Goal: Task Accomplishment & Management: Complete application form

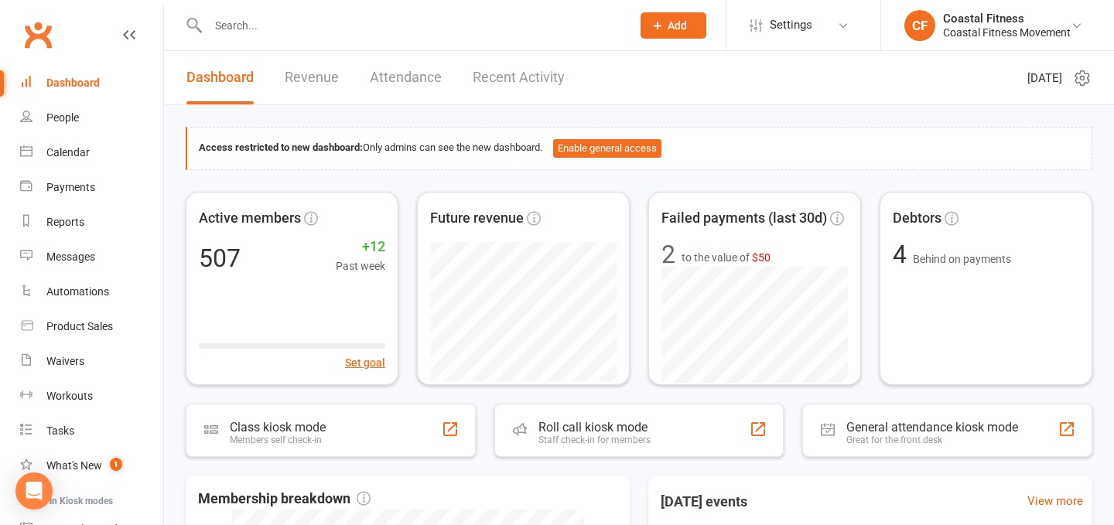
click at [665, 19] on button "Add" at bounding box center [673, 25] width 66 height 26
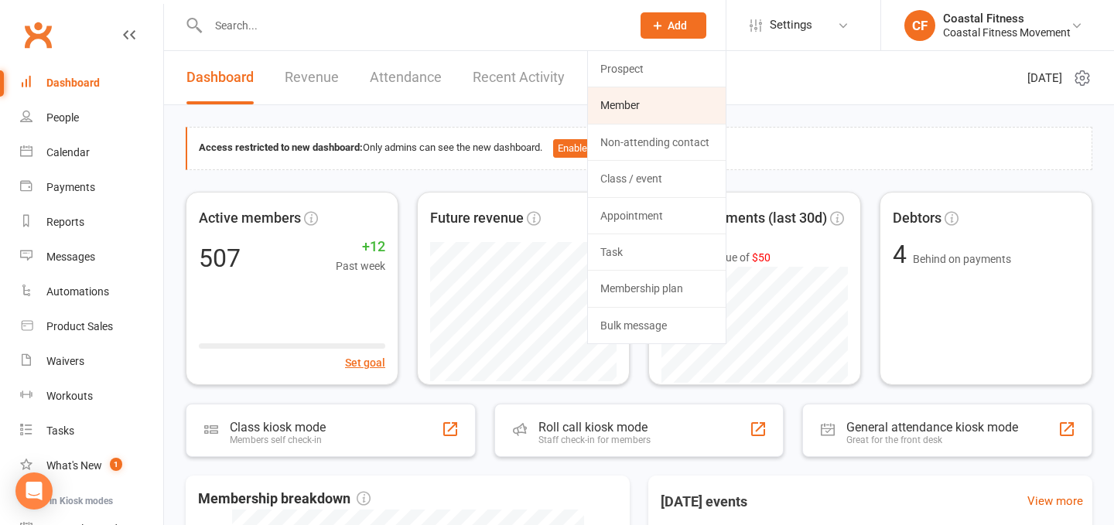
click at [629, 104] on link "Member" at bounding box center [657, 105] width 138 height 36
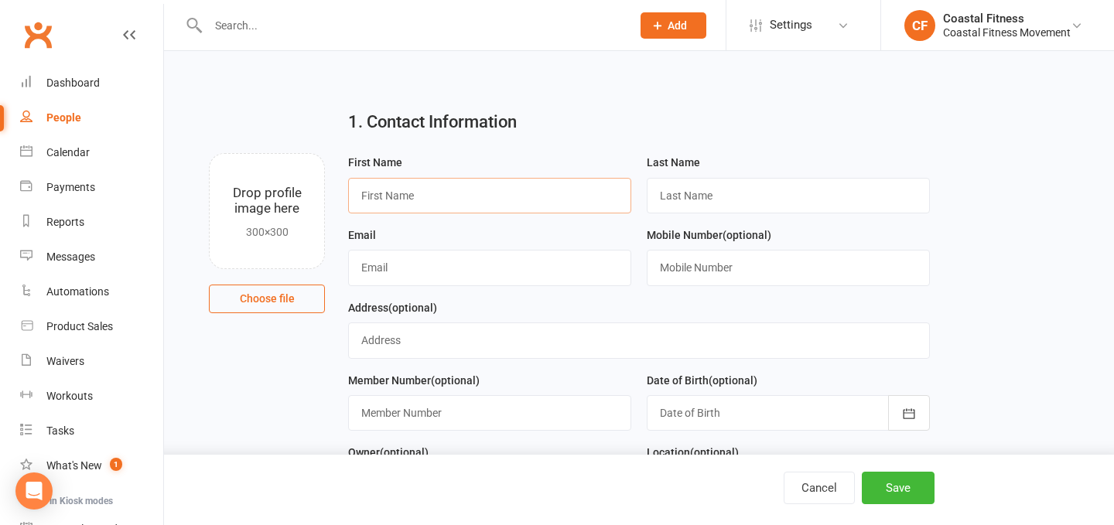
click at [462, 208] on input "text" at bounding box center [489, 196] width 283 height 36
paste input "Bec [PERSON_NAME]"
drag, startPoint x: 435, startPoint y: 197, endPoint x: 380, endPoint y: 196, distance: 55.7
click at [380, 196] on input "Bec [PERSON_NAME]" at bounding box center [489, 196] width 283 height 36
type input "Bec"
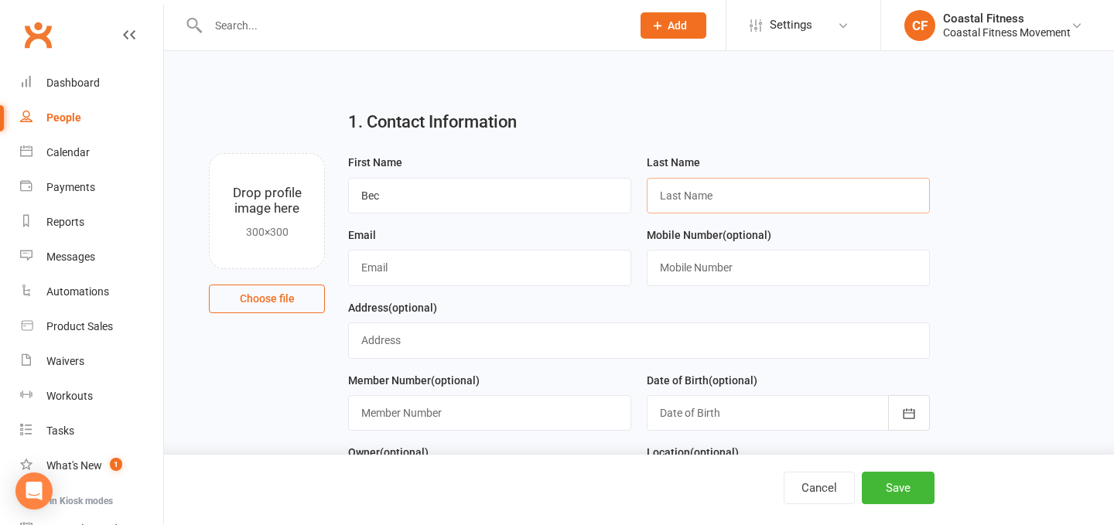
click at [731, 201] on input "text" at bounding box center [788, 196] width 283 height 36
paste input "[PERSON_NAME]"
click at [671, 196] on input "[PERSON_NAME]" at bounding box center [788, 196] width 283 height 36
type input "[PERSON_NAME]"
click at [500, 270] on input "text" at bounding box center [489, 268] width 283 height 36
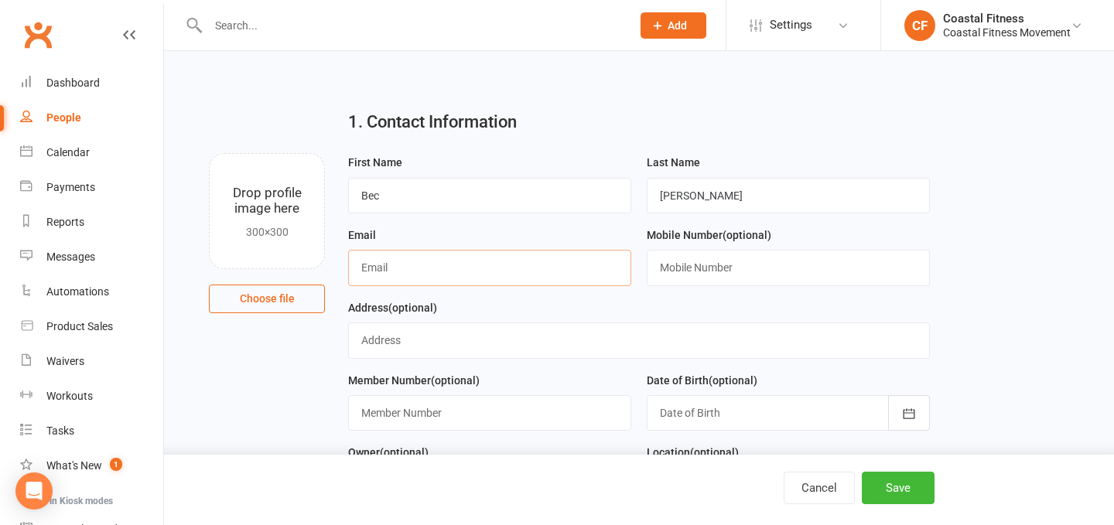
paste input "[PERSON_NAME][EMAIL_ADDRESS][PERSON_NAME][DOMAIN_NAME]"
type input "[PERSON_NAME][EMAIL_ADDRESS][PERSON_NAME][DOMAIN_NAME]"
click at [708, 270] on input "text" at bounding box center [788, 268] width 283 height 36
paste input "0421831761"
type input "0421831761"
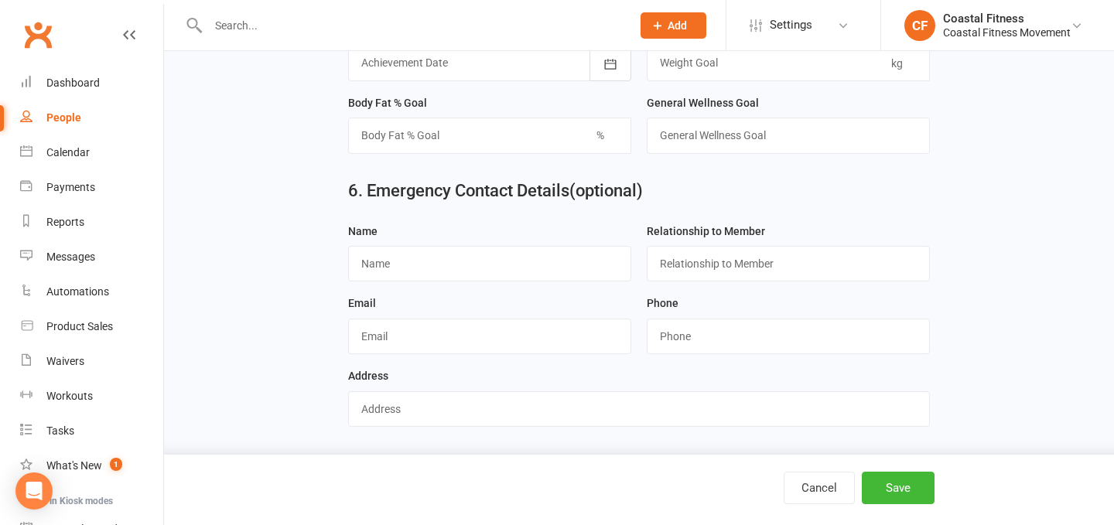
scroll to position [1271, 0]
click at [897, 495] on button "Save" at bounding box center [898, 488] width 73 height 32
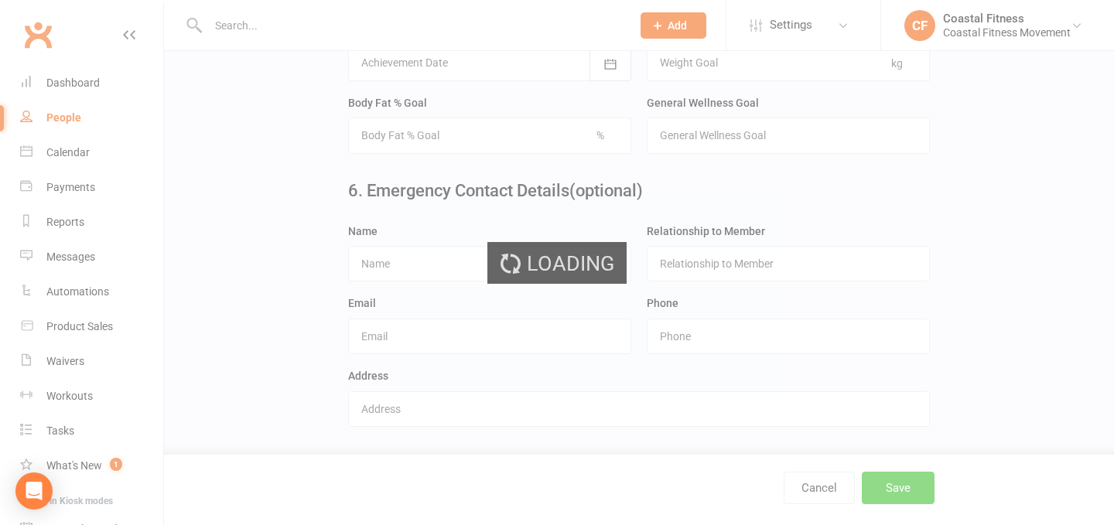
scroll to position [0, 0]
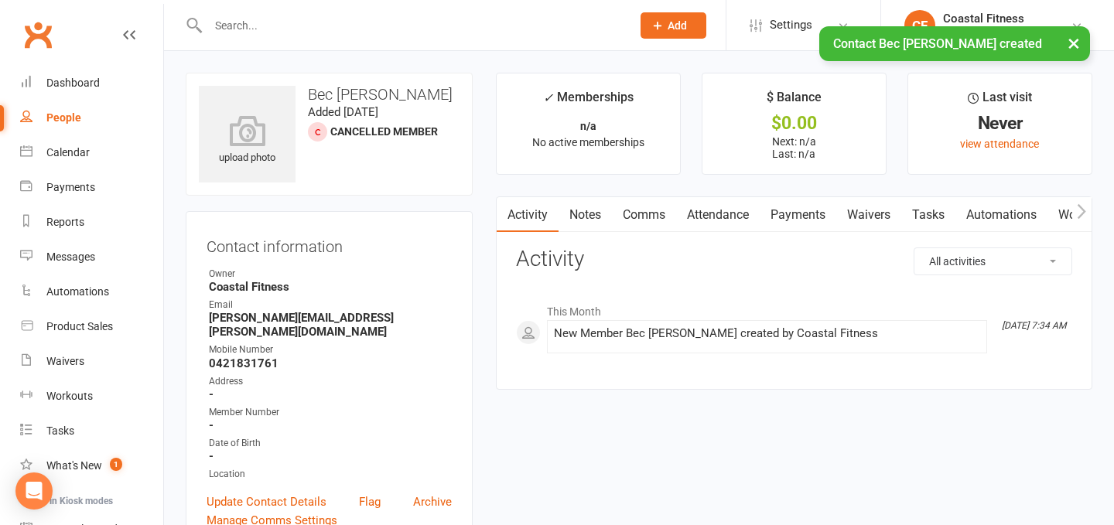
click at [873, 211] on link "Waivers" at bounding box center [868, 215] width 65 height 36
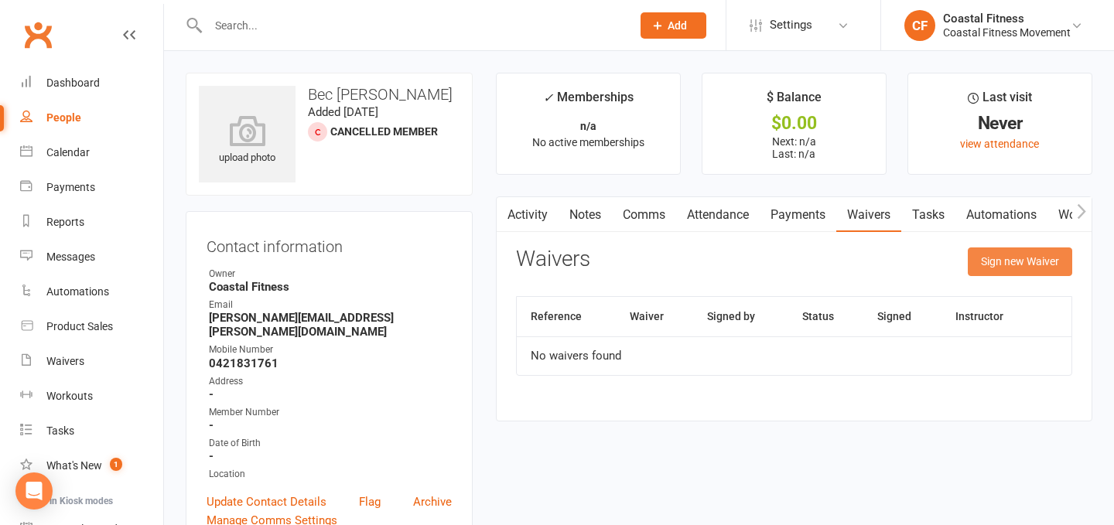
click at [1028, 259] on button "Sign new Waiver" at bounding box center [1019, 261] width 104 height 28
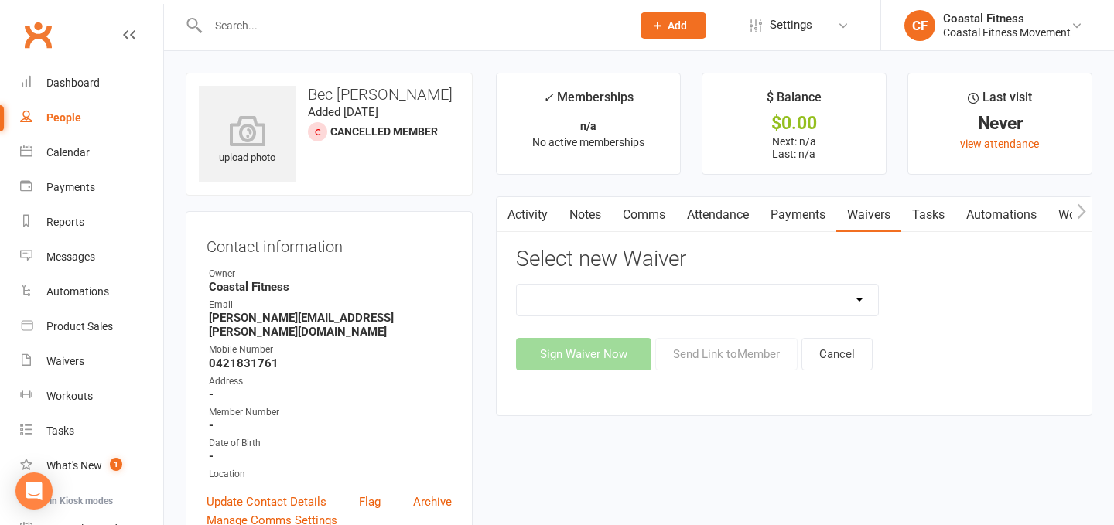
click at [718, 302] on select "5 x SAUNA PASS 7 DAY CASUAL PASS 7 DAY FREE TRIAL BRING A FRIEND FOR FREE BRONZ…" at bounding box center [698, 300] width 362 height 31
select select "6052"
click at [517, 285] on select "5 x SAUNA PASS 7 DAY CASUAL PASS 7 DAY FREE TRIAL BRING A FRIEND FOR FREE BRONZ…" at bounding box center [698, 300] width 362 height 31
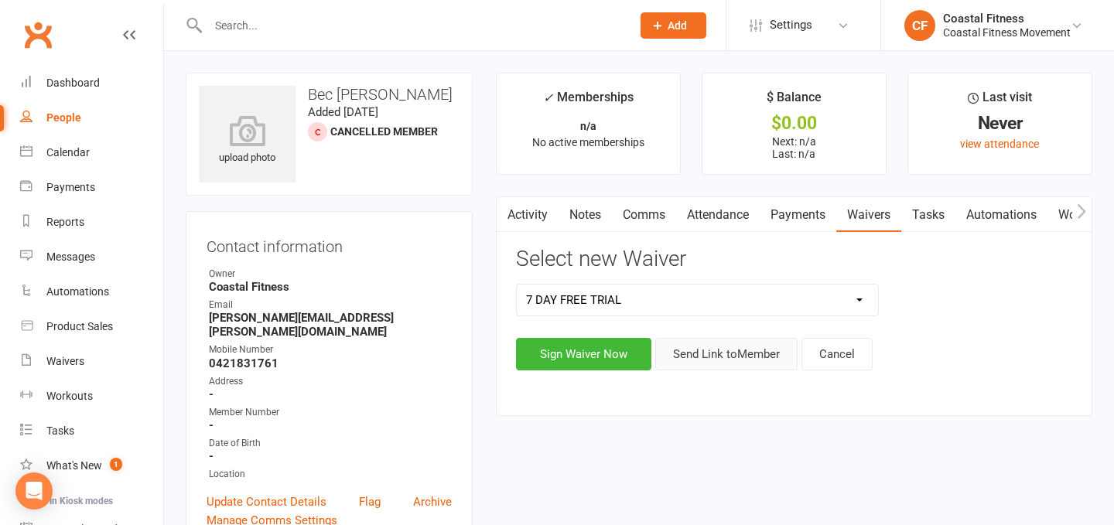
click at [717, 353] on button "Send Link to Member" at bounding box center [726, 354] width 142 height 32
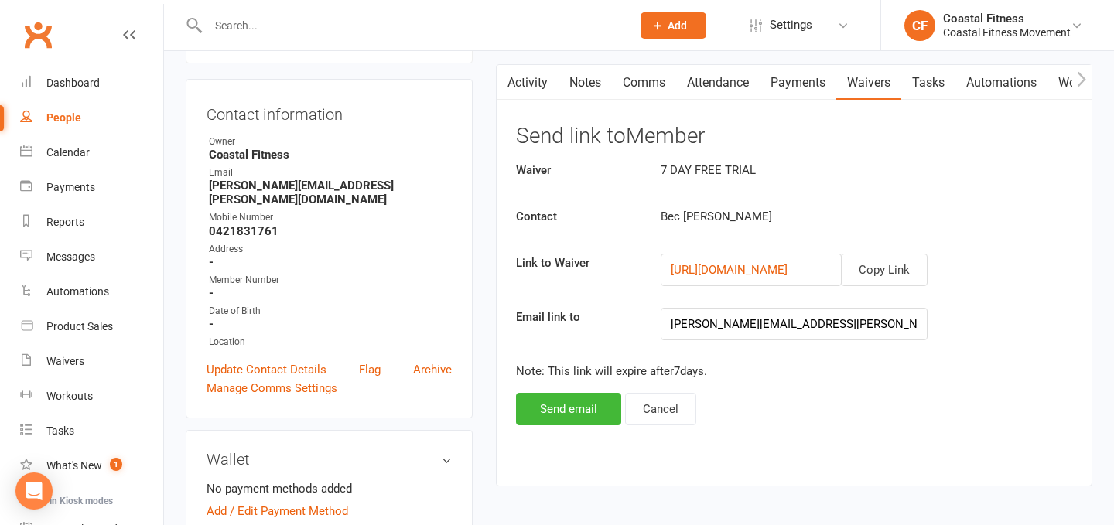
scroll to position [135, 0]
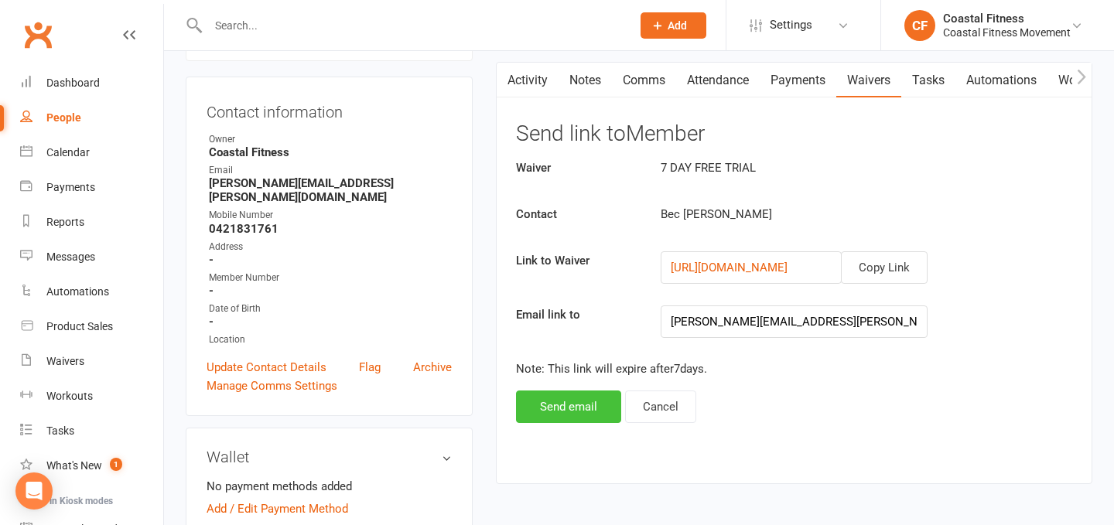
click at [561, 409] on button "Send email" at bounding box center [568, 407] width 105 height 32
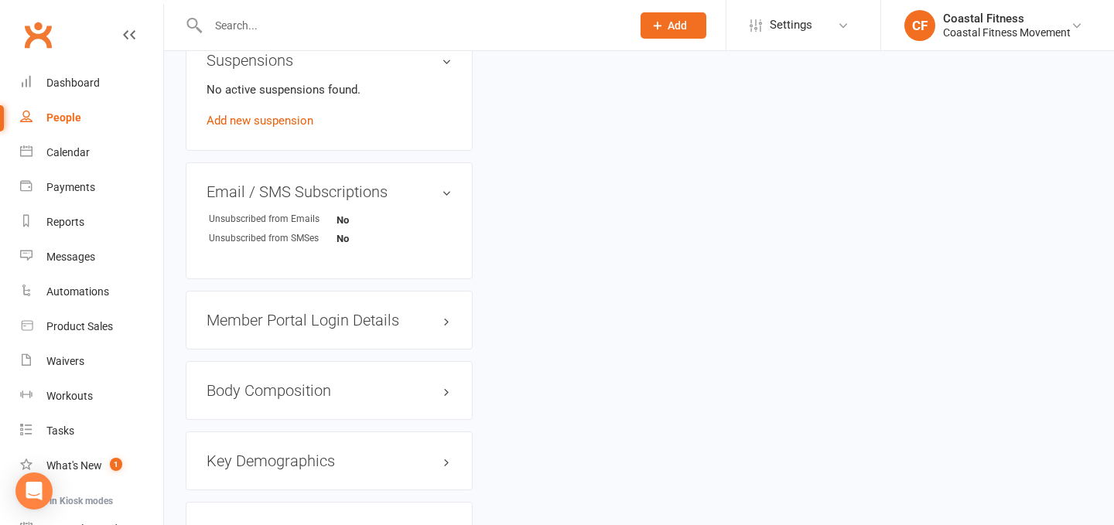
scroll to position [990, 0]
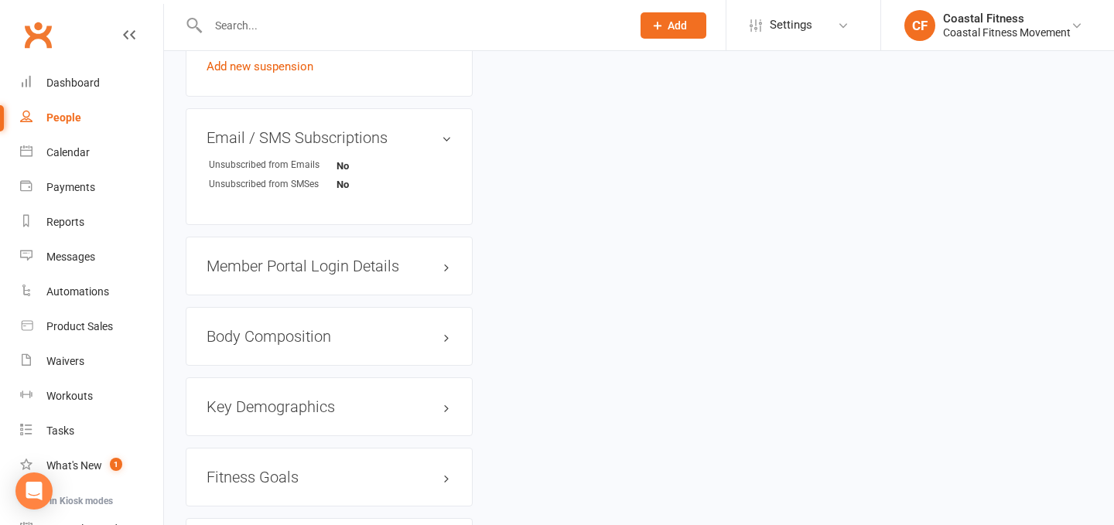
click at [339, 258] on h3 "Member Portal Login Details" at bounding box center [328, 266] width 245 height 17
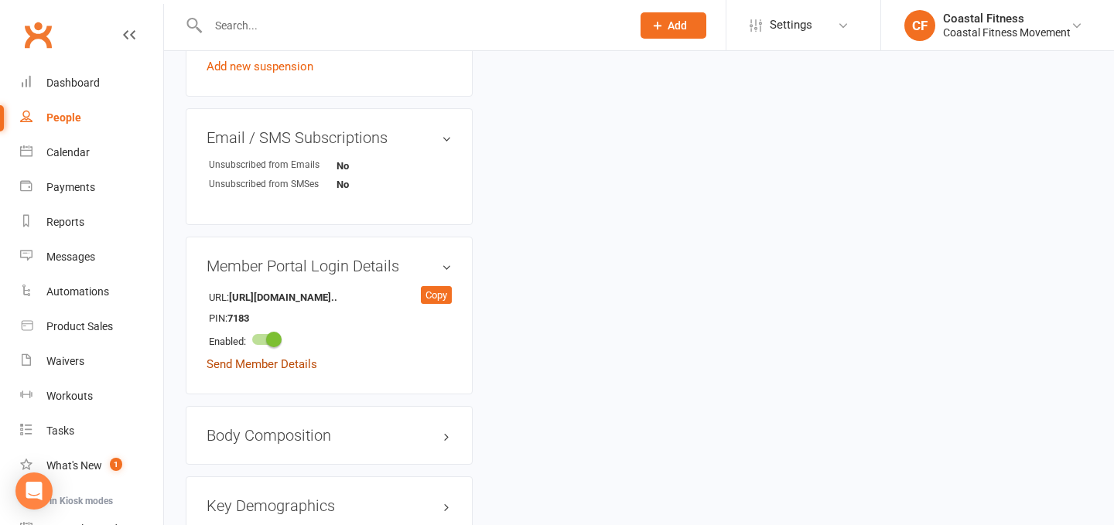
click at [273, 357] on link "Send Member Details" at bounding box center [261, 364] width 111 height 14
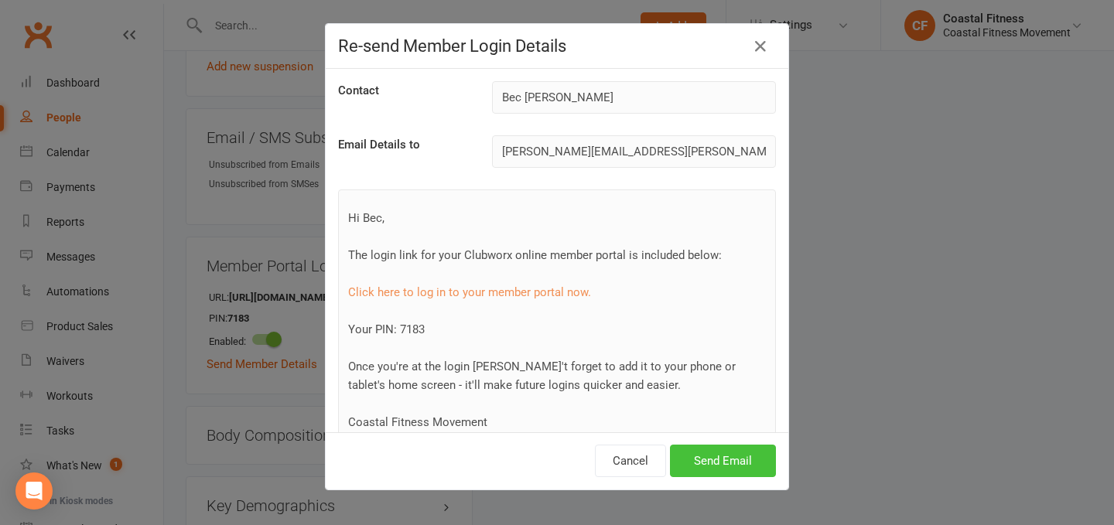
click at [722, 460] on button "Send Email" at bounding box center [723, 461] width 106 height 32
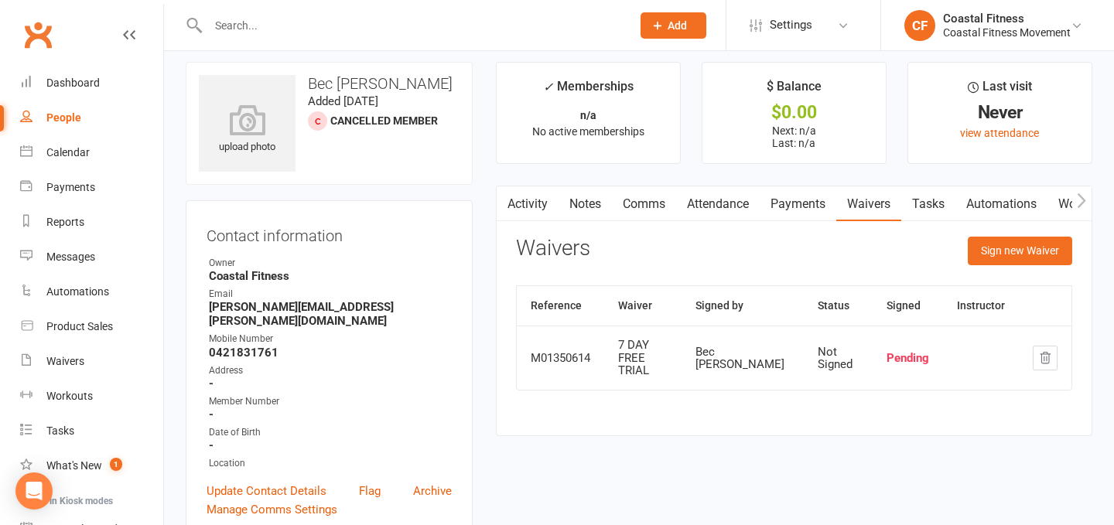
scroll to position [0, 1]
click at [654, 205] on link "Comms" at bounding box center [643, 204] width 64 height 36
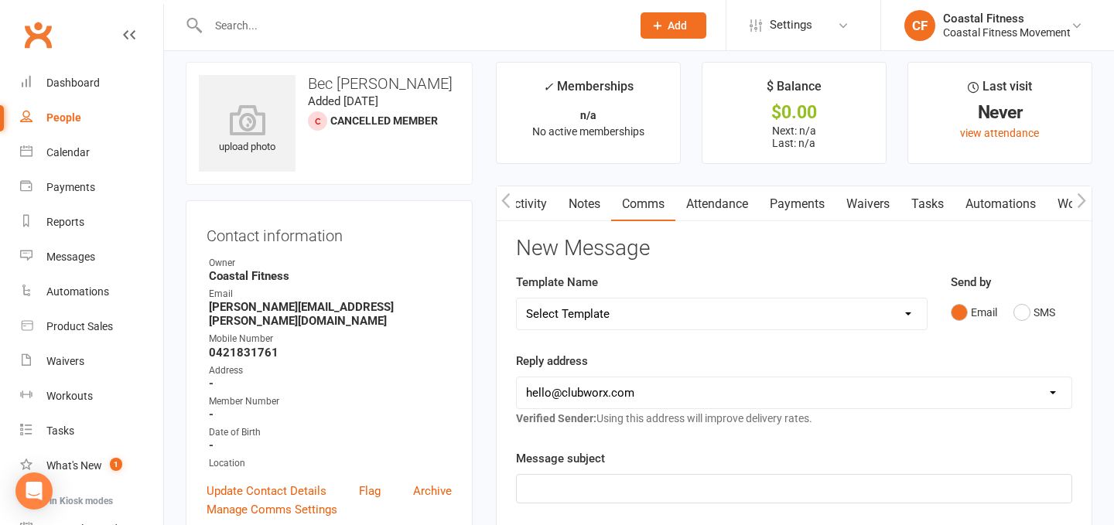
click at [814, 313] on select "Select Template [Email] CFM 7 day trial [SMS] Failure to scan FP [Email] It's t…" at bounding box center [722, 314] width 410 height 31
select select "5"
click at [517, 299] on select "Select Template [Email] CFM 7 day trial [SMS] Failure to scan FP [Email] It's t…" at bounding box center [722, 314] width 410 height 31
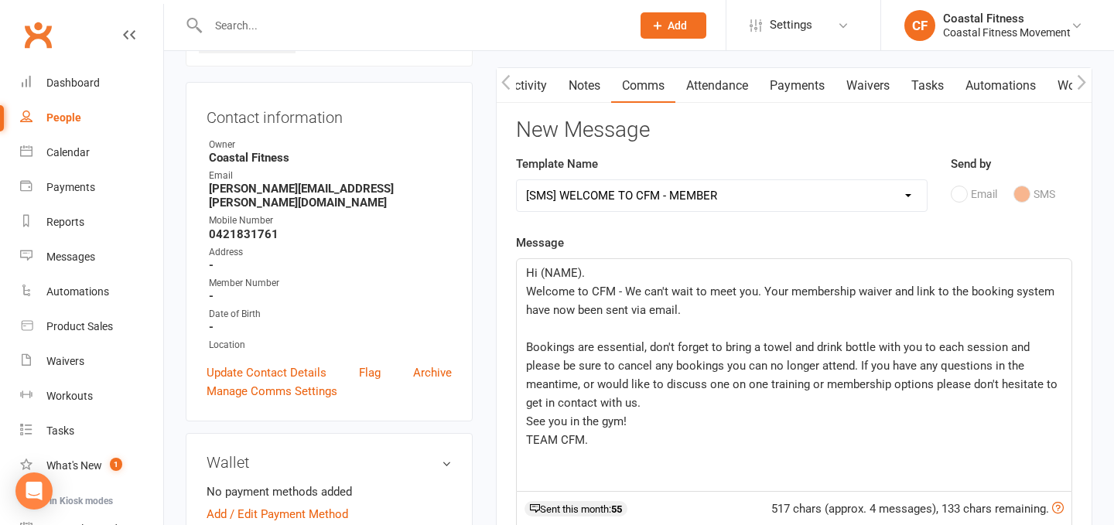
scroll to position [135, 0]
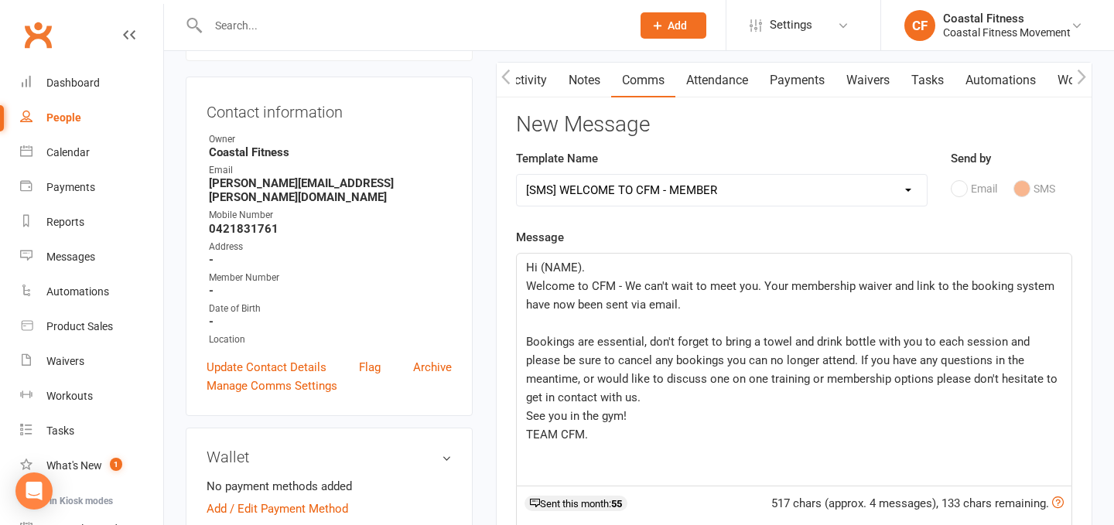
click at [582, 269] on span "Hi (NAME)." at bounding box center [555, 268] width 59 height 14
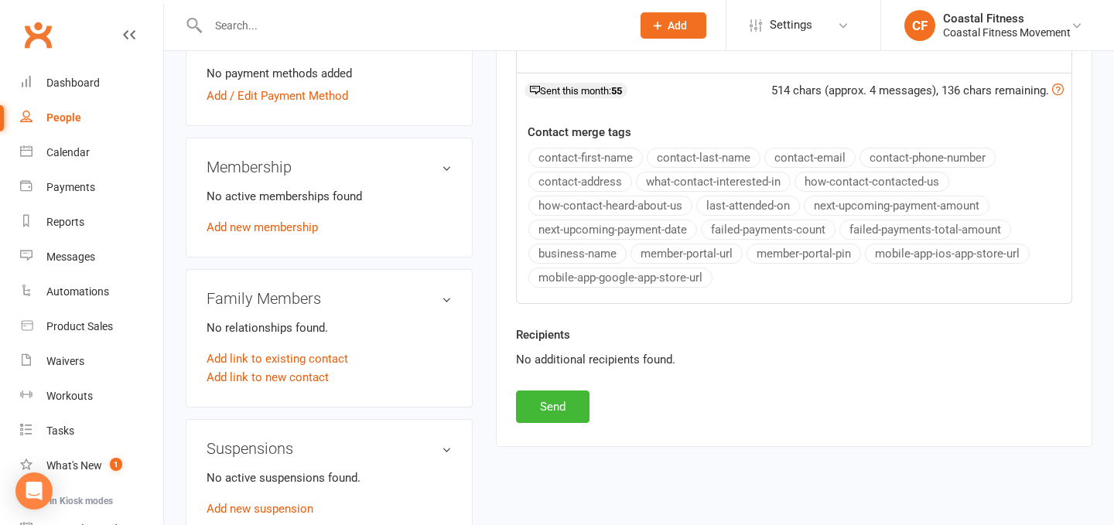
scroll to position [555, 0]
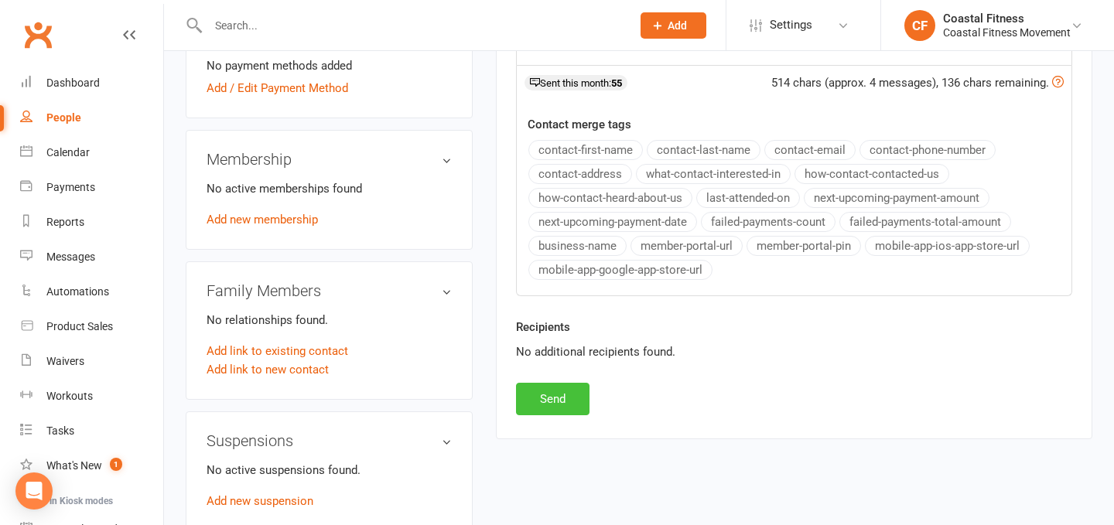
click at [556, 400] on button "Send" at bounding box center [552, 399] width 73 height 32
select select
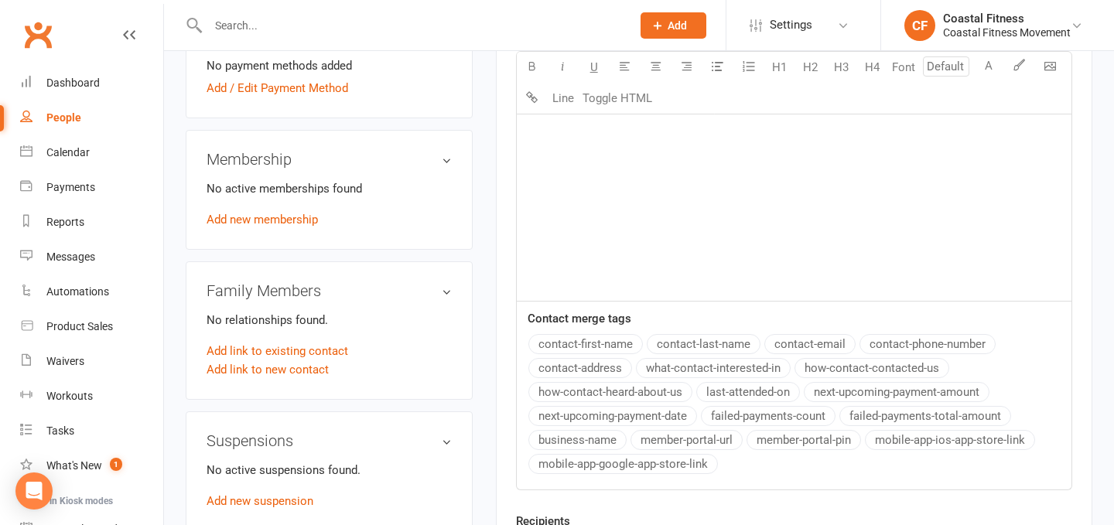
click at [317, 25] on input "text" at bounding box center [411, 26] width 417 height 22
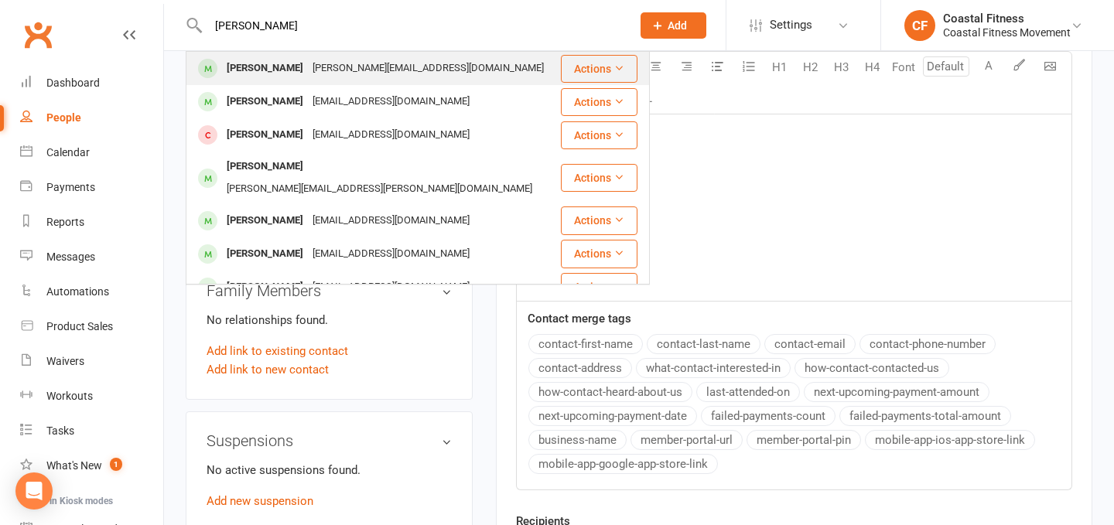
type input "[PERSON_NAME]"
click at [308, 64] on div "[PERSON_NAME]" at bounding box center [265, 68] width 86 height 22
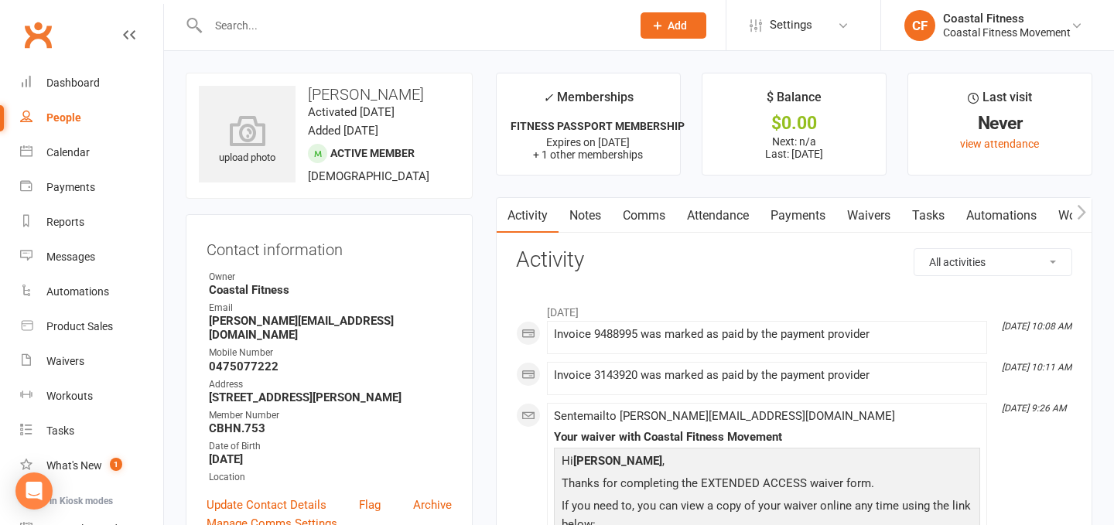
click at [631, 216] on link "Comms" at bounding box center [644, 216] width 64 height 36
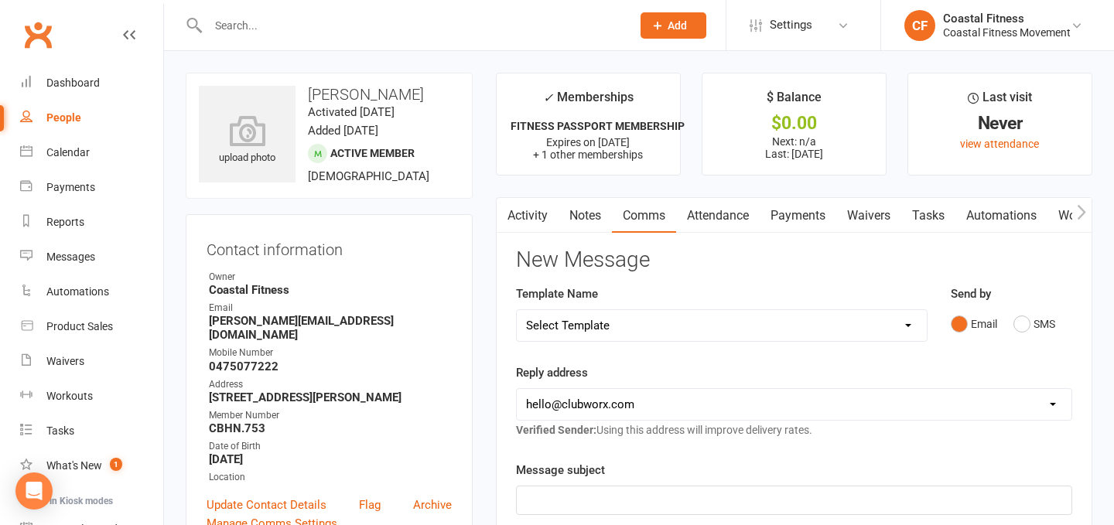
click at [698, 330] on select "Select Template [Email] CFM 7 day trial [SMS] Failure to scan FP [Email] It's t…" at bounding box center [722, 325] width 410 height 31
select select "2"
click at [517, 310] on select "Select Template [Email] CFM 7 day trial [SMS] Failure to scan FP [Email] It's t…" at bounding box center [722, 325] width 410 height 31
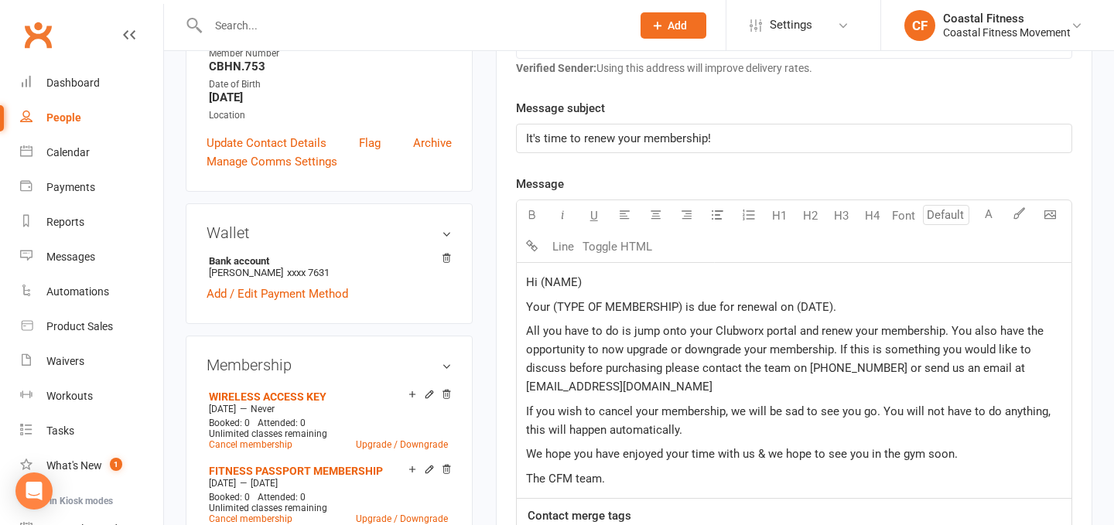
scroll to position [377, 0]
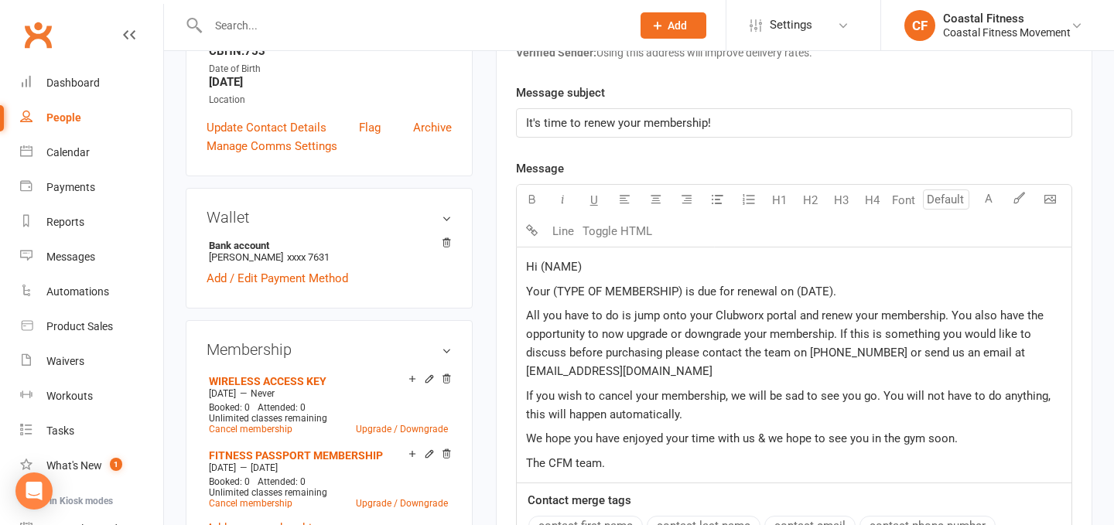
click at [587, 271] on p "Hi (NAME)" at bounding box center [794, 267] width 536 height 19
click at [831, 292] on span "Your (TYPE OF MEMBERSHIP) is due for renewal on (DATE)." at bounding box center [681, 292] width 310 height 14
drag, startPoint x: 682, startPoint y: 292, endPoint x: 552, endPoint y: 290, distance: 129.9
click at [552, 290] on span "Your (TYPE OF MEMBERSHIP) is due for renewal on [DATE]." at bounding box center [680, 292] width 309 height 14
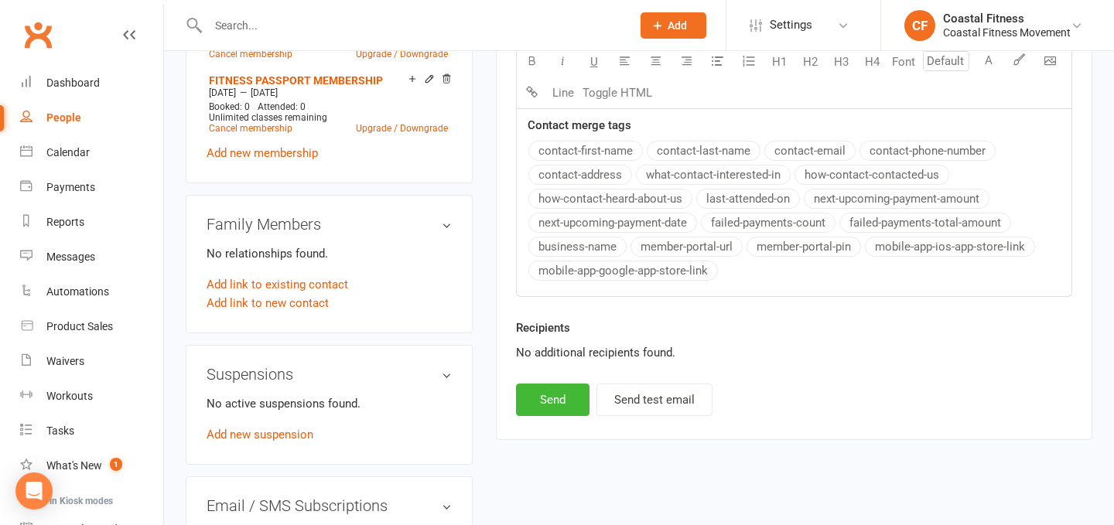
scroll to position [753, 0]
click at [561, 403] on button "Send" at bounding box center [552, 399] width 73 height 32
select select
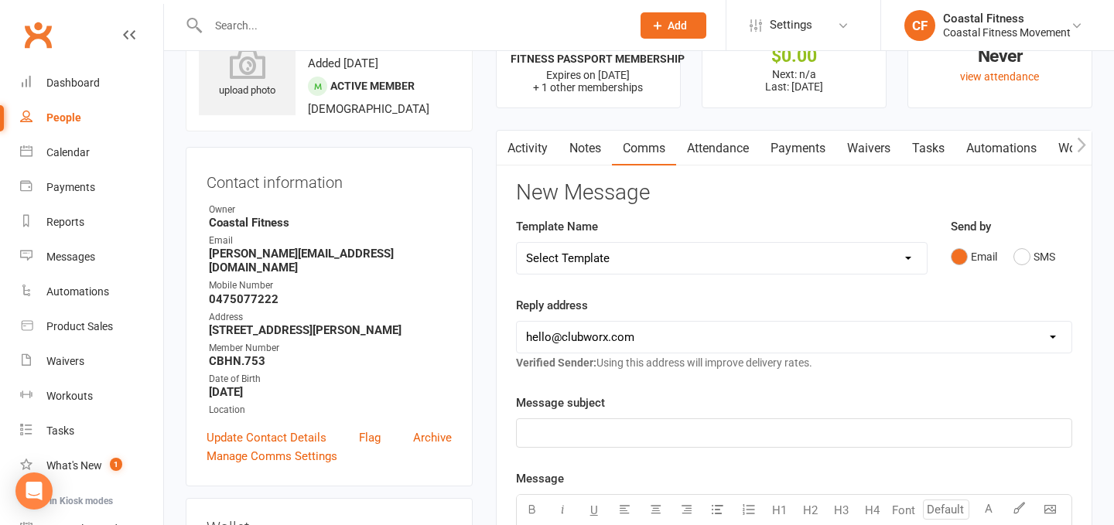
scroll to position [22, 0]
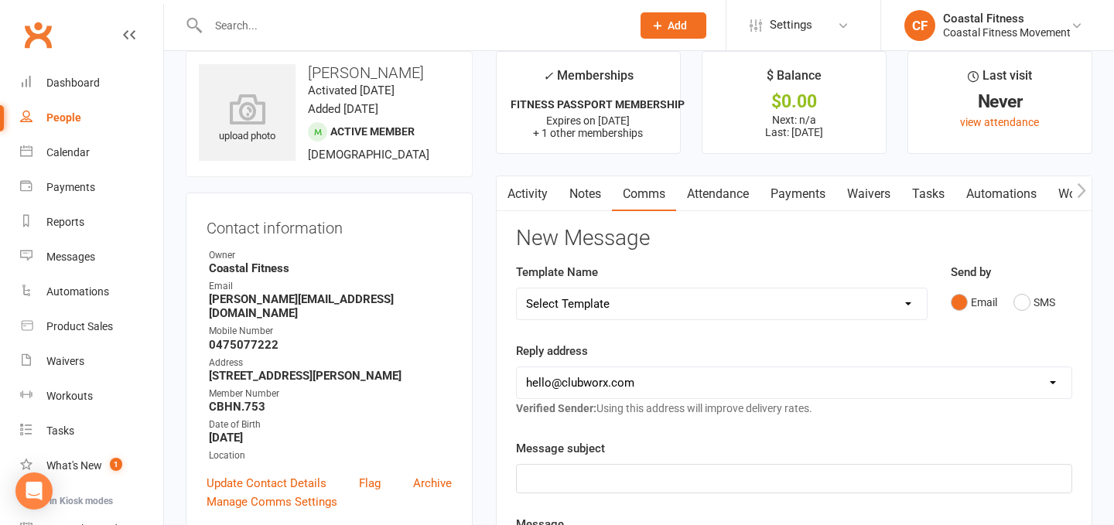
click at [534, 190] on link "Activity" at bounding box center [528, 194] width 62 height 36
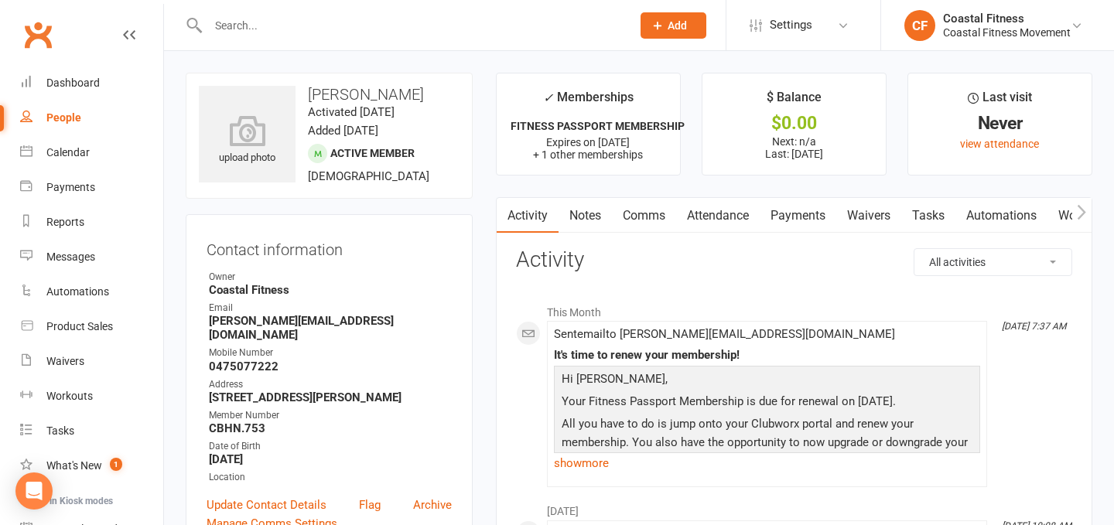
click at [284, 31] on input "text" at bounding box center [411, 26] width 417 height 22
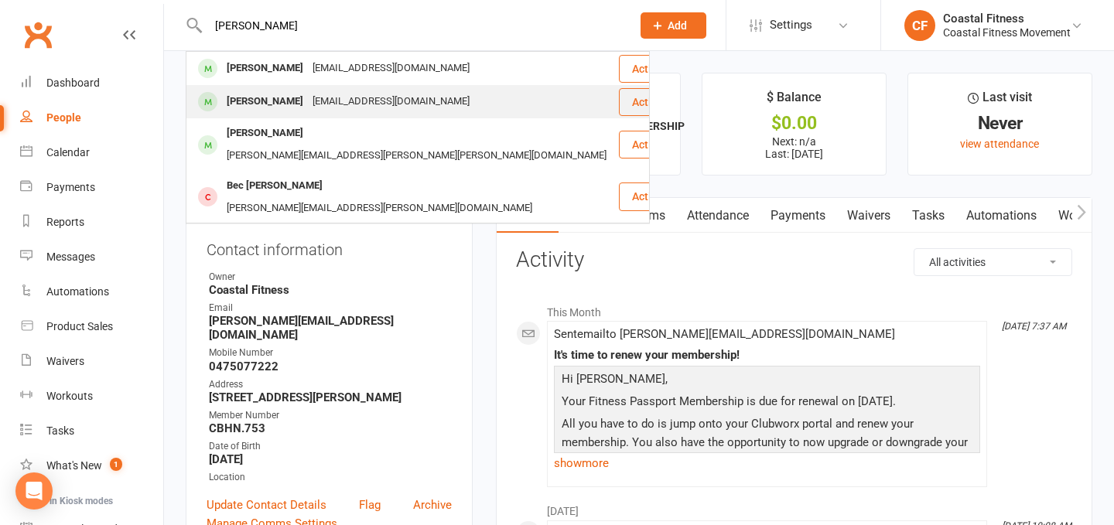
type input "[PERSON_NAME]"
click at [295, 116] on div "[PERSON_NAME] [PERSON_NAME][EMAIL_ADDRESS][DOMAIN_NAME]" at bounding box center [402, 102] width 430 height 32
